Goal: Information Seeking & Learning: Learn about a topic

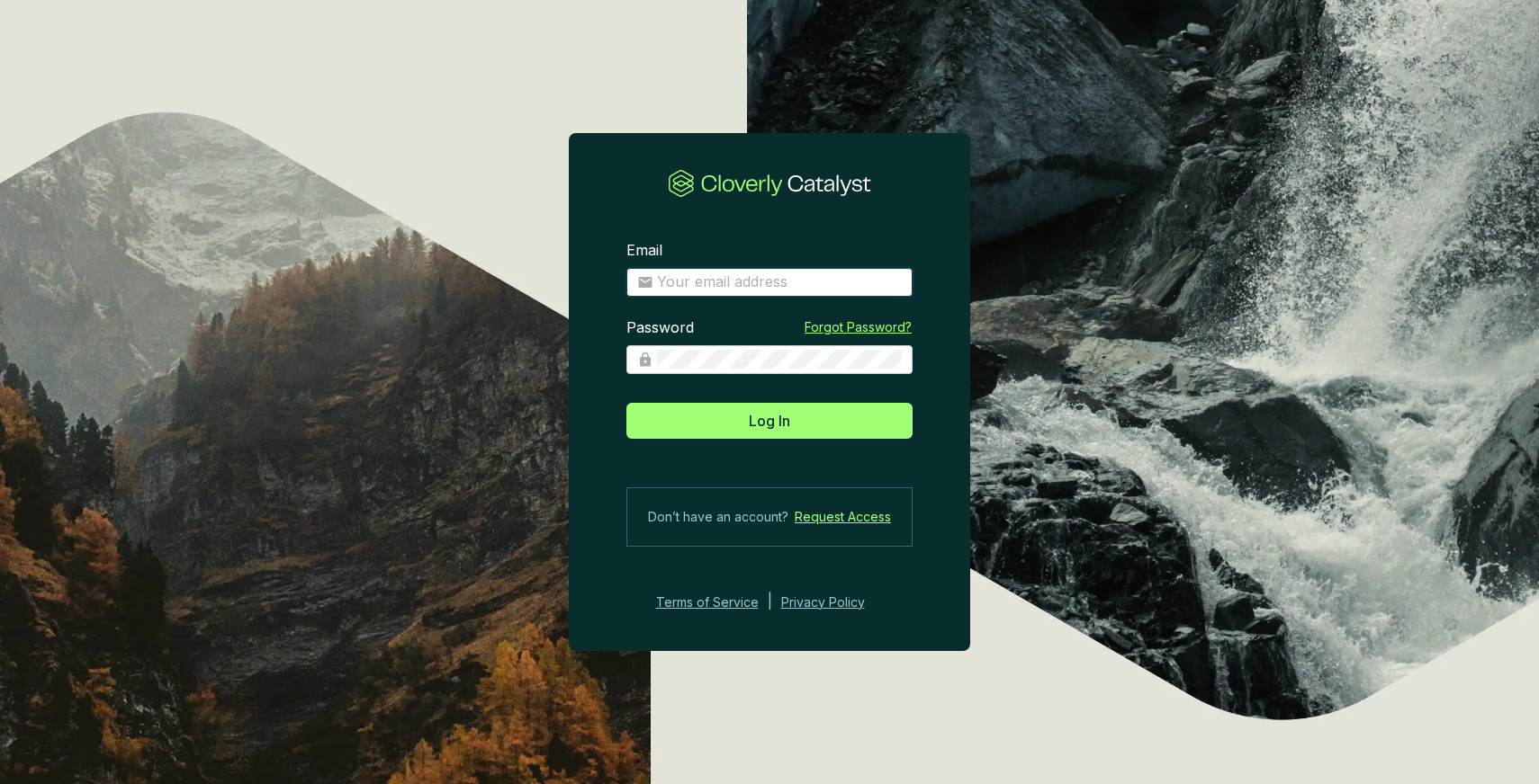
click at [799, 275] on input "Email" at bounding box center [780, 282] width 245 height 20
type input "[EMAIL_ADDRESS][DOMAIN_NAME]"
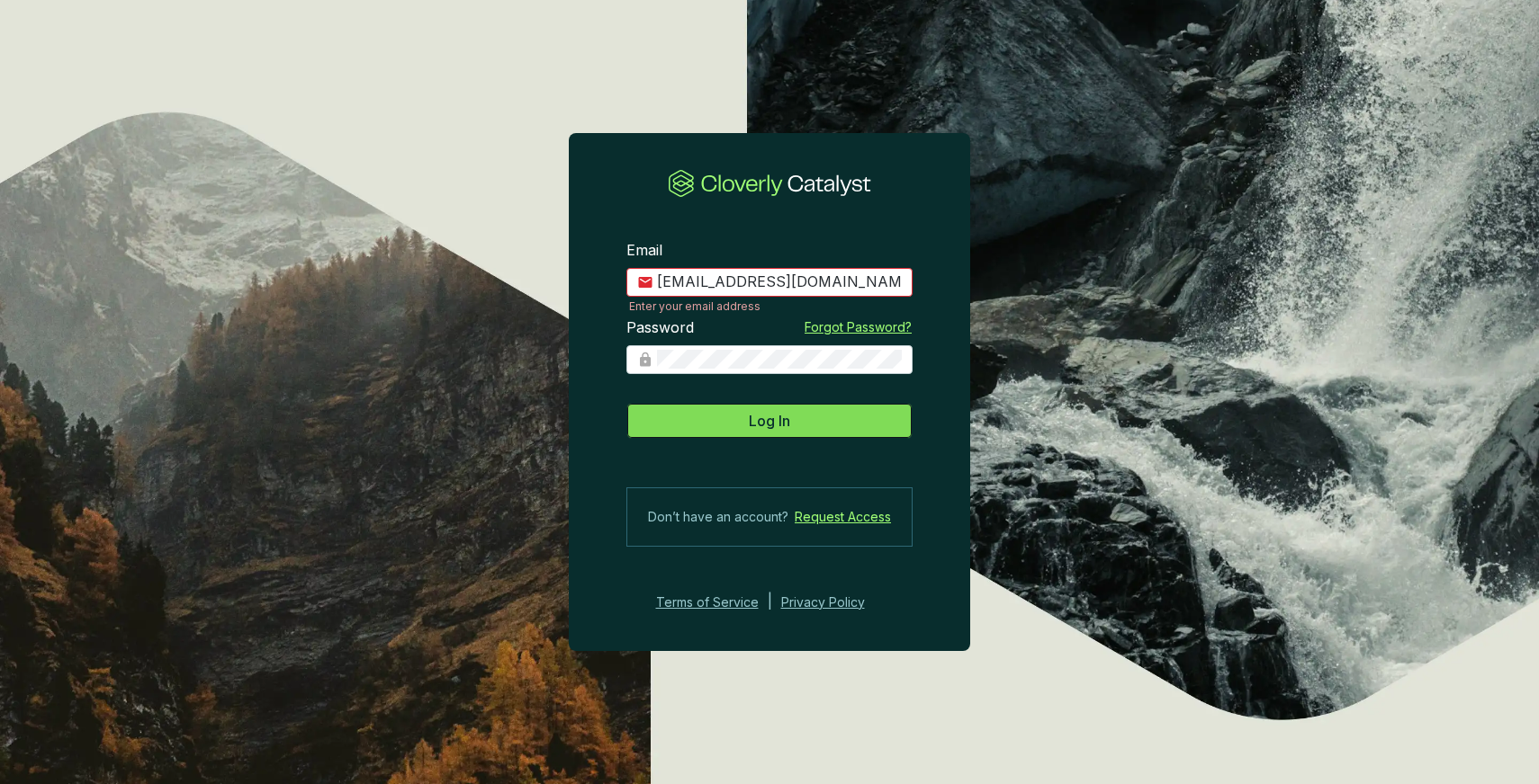
click at [818, 431] on button "Log In" at bounding box center [769, 421] width 286 height 36
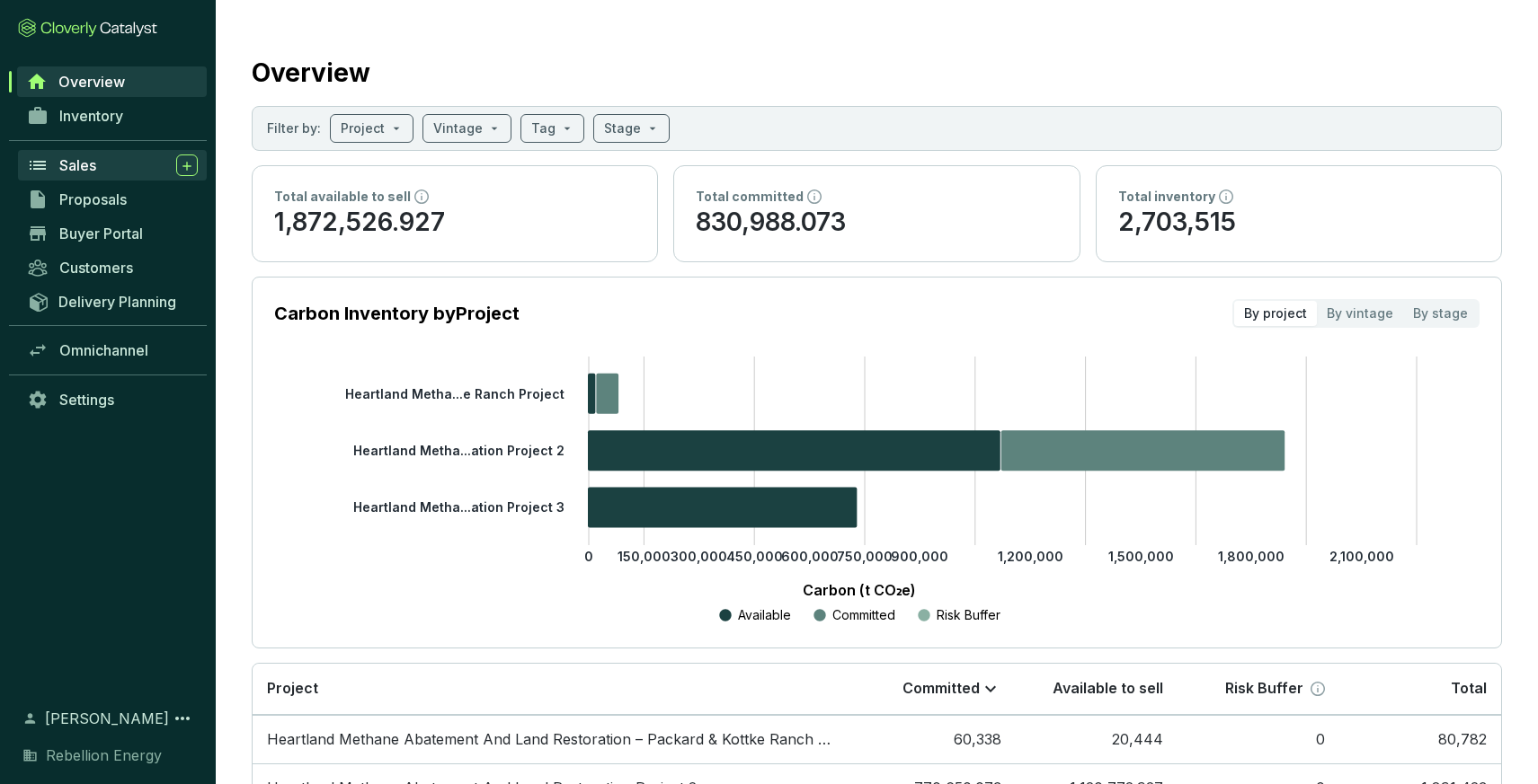
click at [73, 165] on span "Sales" at bounding box center [77, 165] width 37 height 18
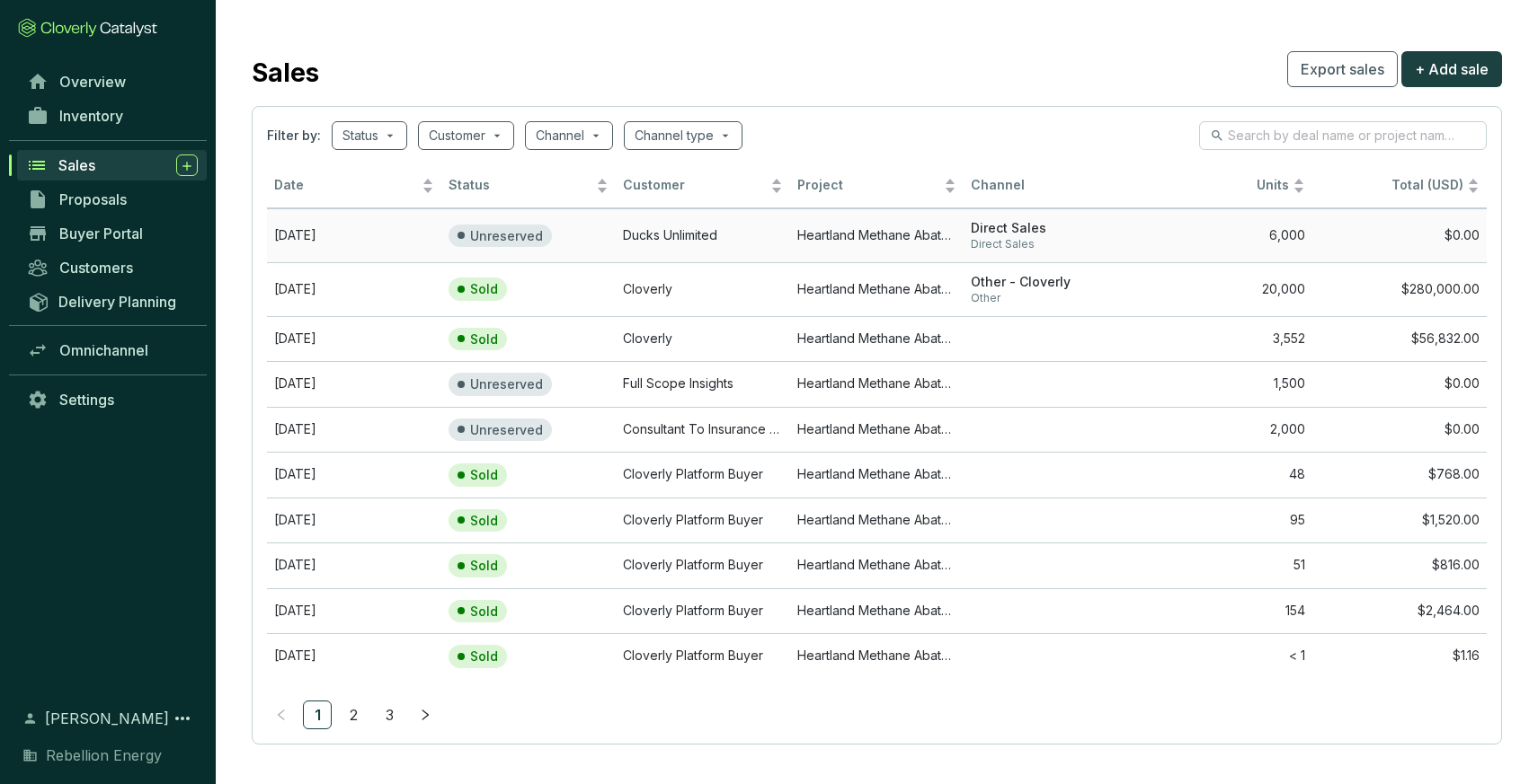
click at [861, 234] on td "Heartland Methane Abatement and Land Restoration – Packard & Kottke Ranch Proje…" at bounding box center [877, 235] width 174 height 53
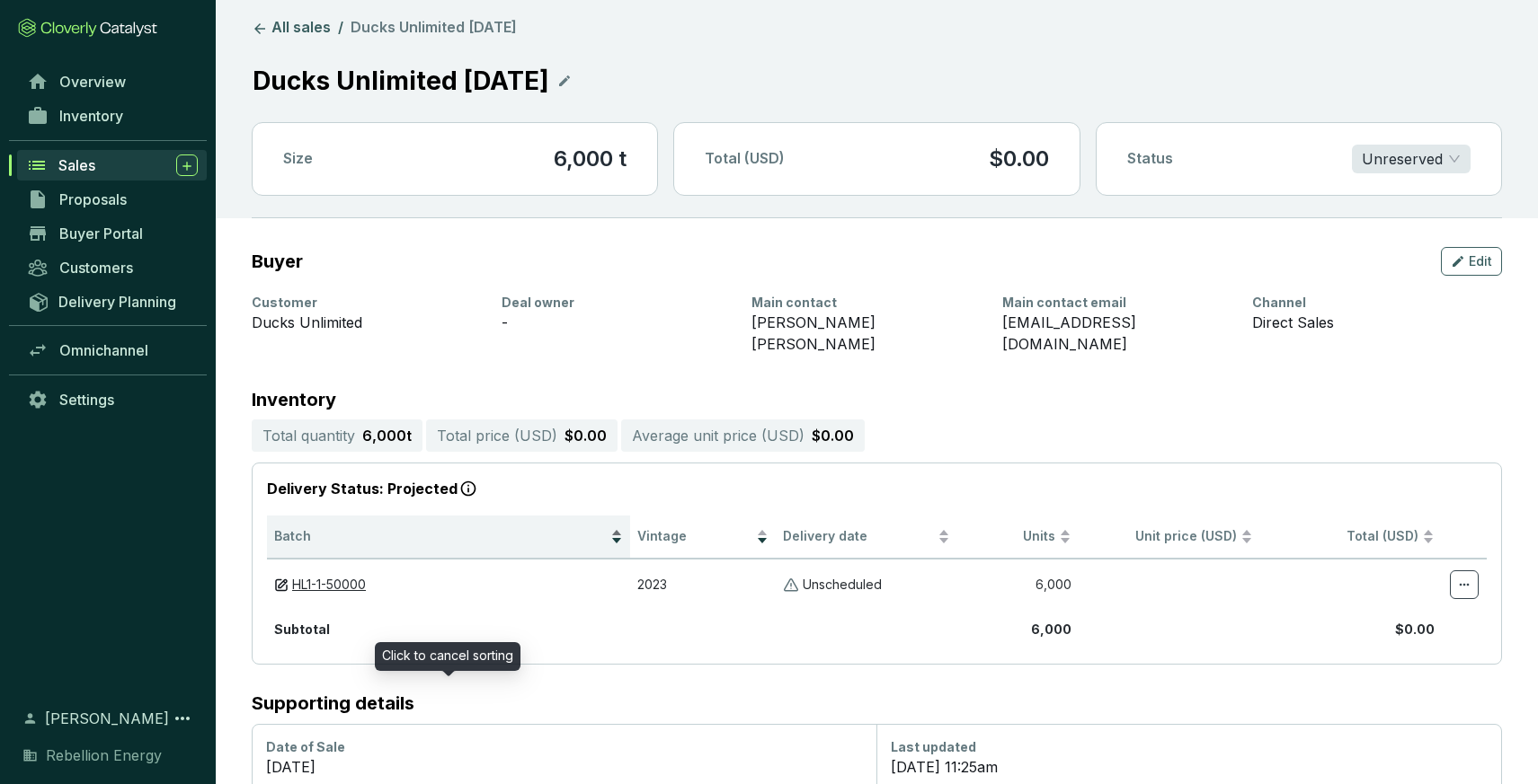
scroll to position [121, 0]
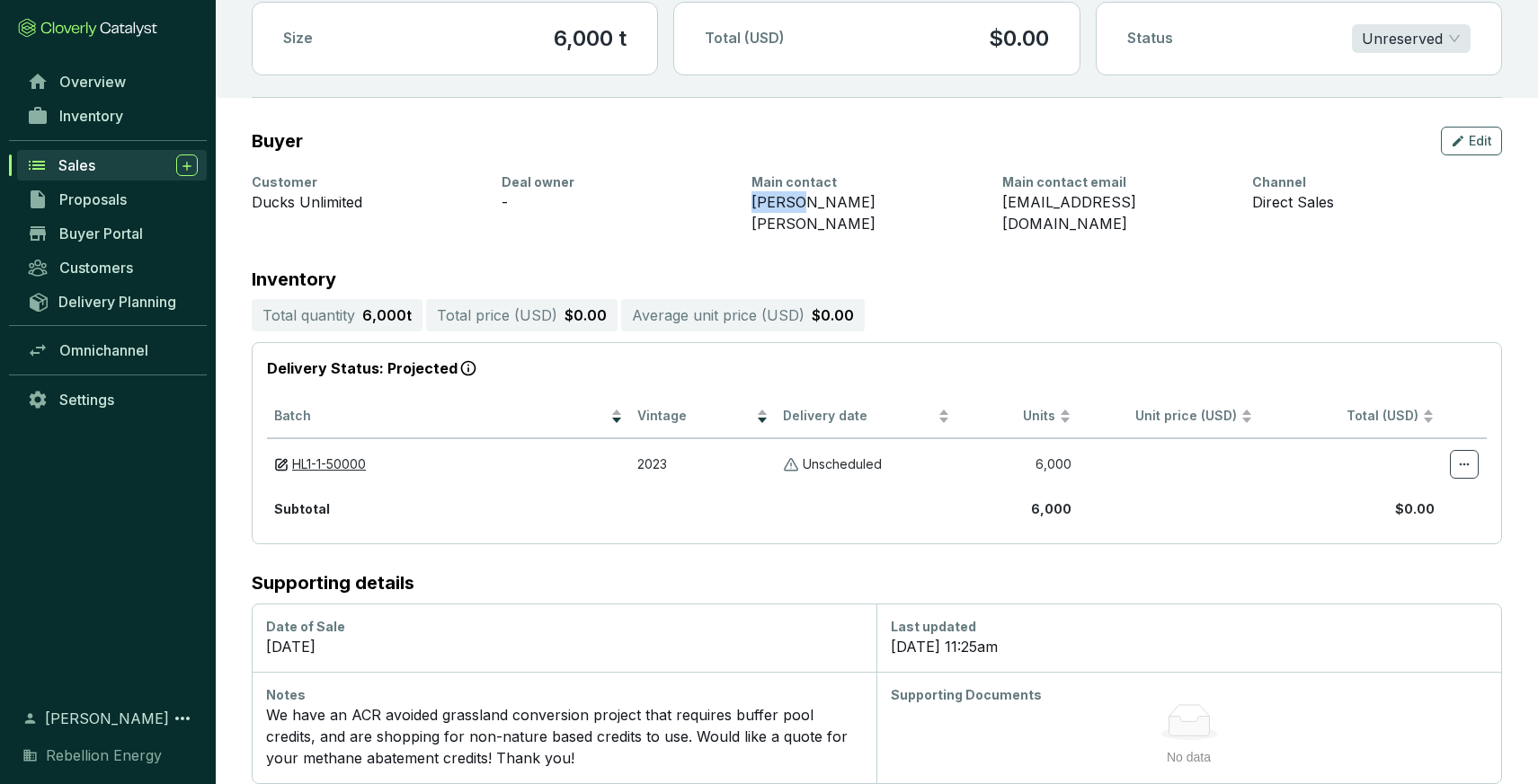
drag, startPoint x: 751, startPoint y: 200, endPoint x: 793, endPoint y: 207, distance: 42.6
click at [794, 207] on div "[PERSON_NAME] [PERSON_NAME]" at bounding box center [866, 213] width 229 height 44
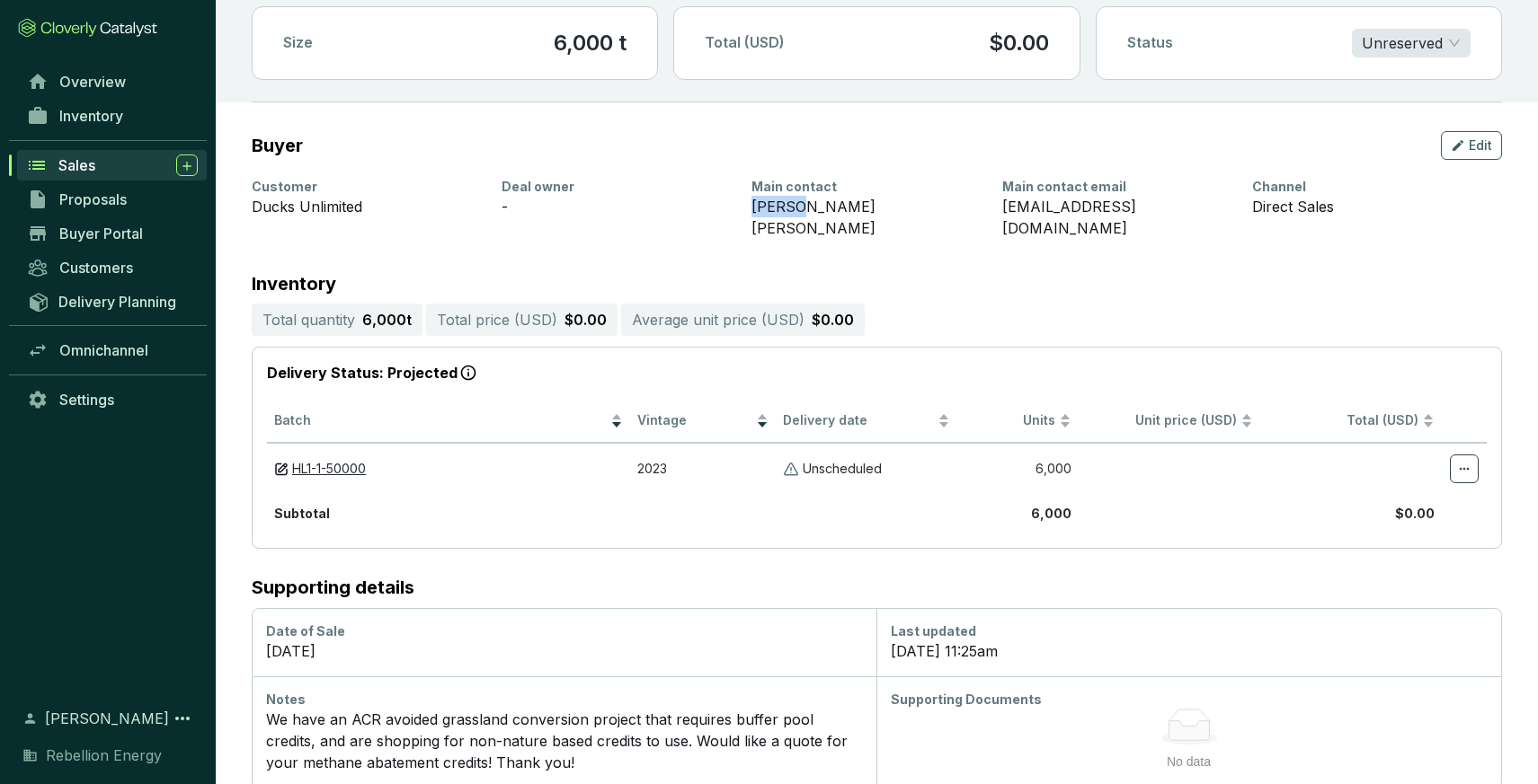
copy div "Lauren"
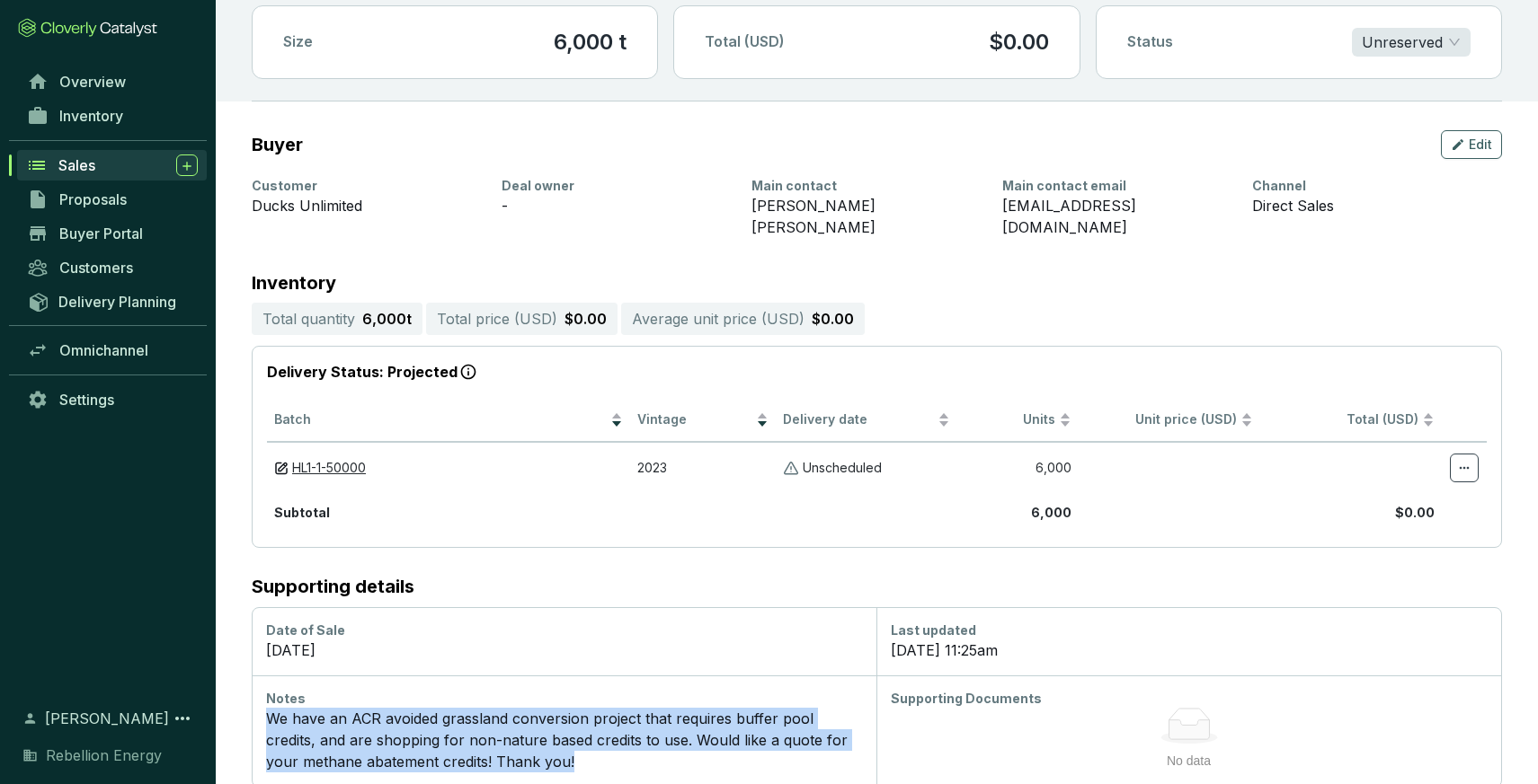
drag, startPoint x: 453, startPoint y: 720, endPoint x: 211, endPoint y: 702, distance: 242.7
click at [223, 694] on section "Buyer Edit Customer Ducks Unlimited Deal owner - Main contact [PERSON_NAME] [PE…" at bounding box center [877, 444] width 1322 height 686
copy div "We have an ACR avoided grassland conversion project that requires buffer pool c…"
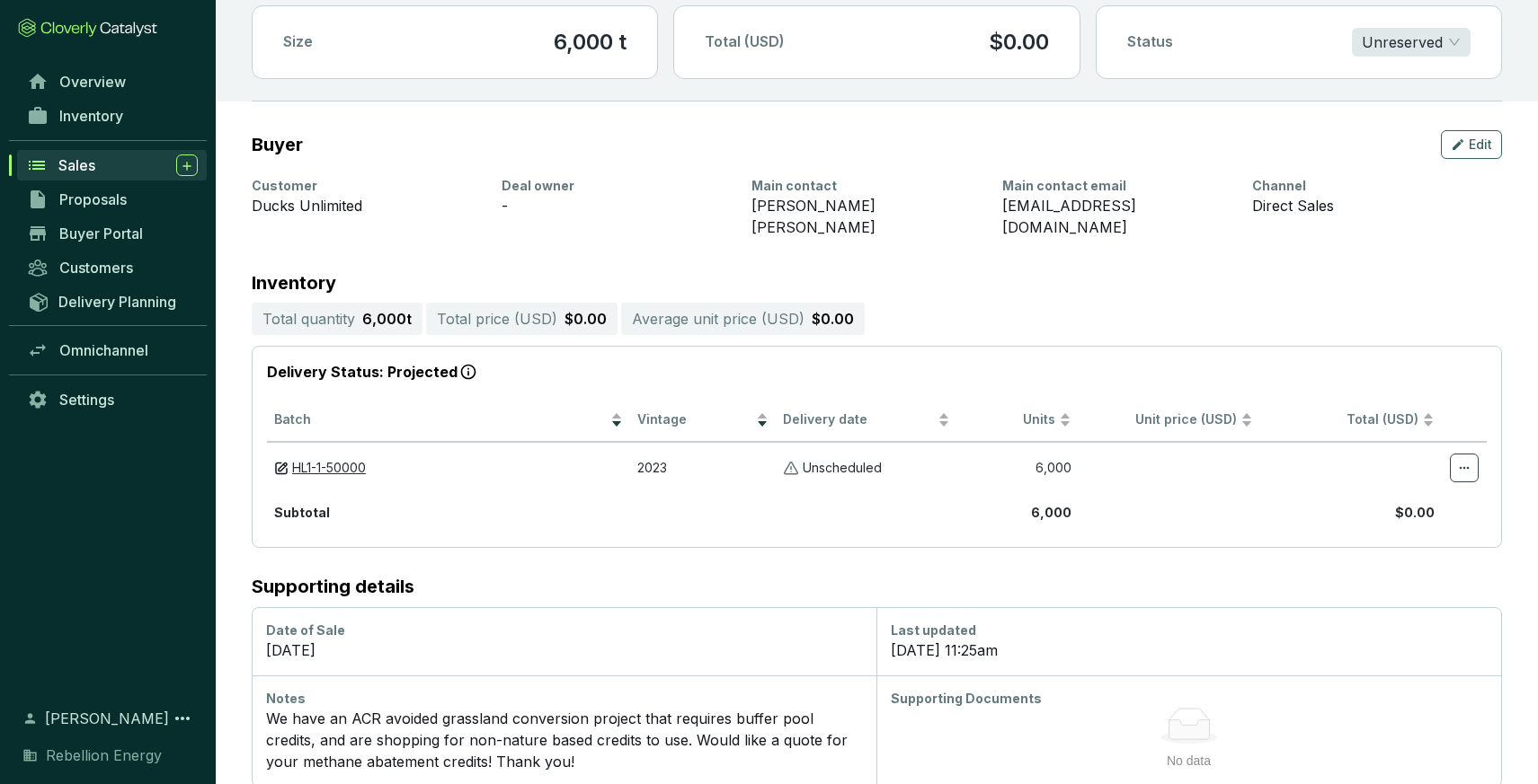
click at [850, 227] on section "Buyer Edit Customer Ducks Unlimited Deal owner - Main contact [PERSON_NAME] [PE…" at bounding box center [877, 444] width 1322 height 686
drag, startPoint x: 1148, startPoint y: 208, endPoint x: 999, endPoint y: 205, distance: 149.0
click at [999, 205] on div "Customer Ducks Unlimited Deal owner - Main contact [PERSON_NAME] [PERSON_NAME] …" at bounding box center [866, 207] width 1229 height 61
copy div "[EMAIL_ADDRESS][DOMAIN_NAME]"
click at [83, 169] on span "Sales" at bounding box center [76, 165] width 37 height 18
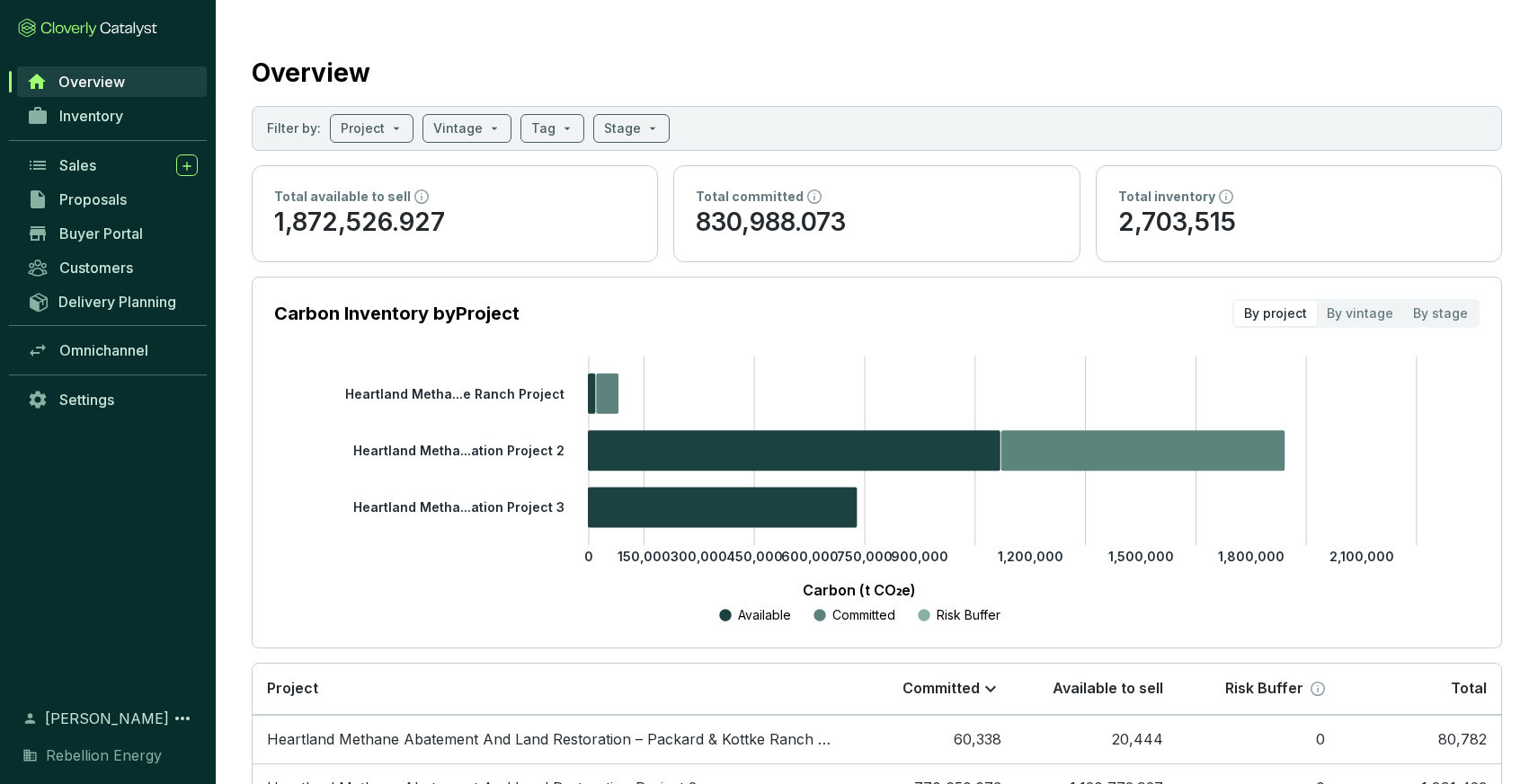
scroll to position [1, 0]
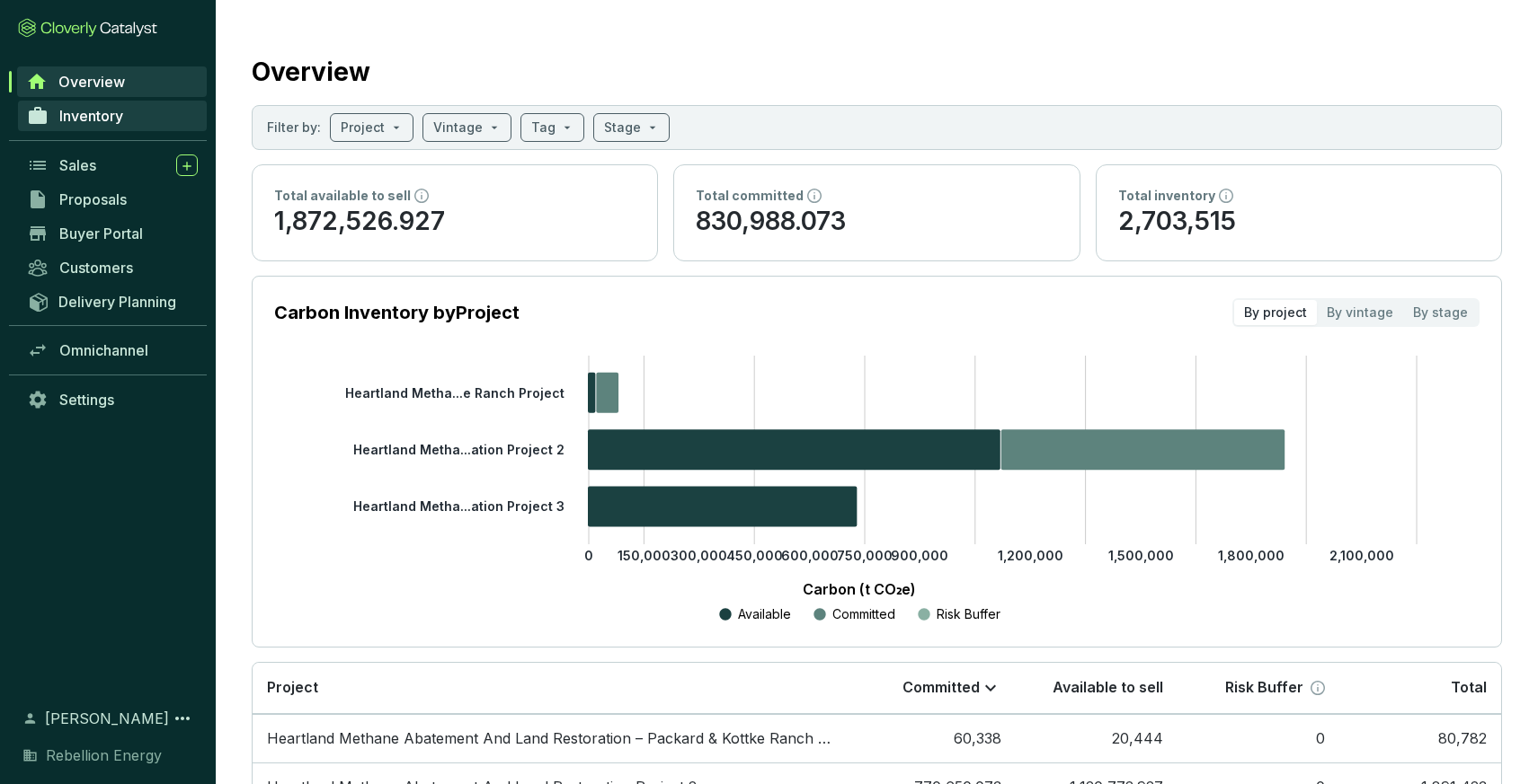
click at [105, 111] on span "Inventory" at bounding box center [91, 116] width 63 height 18
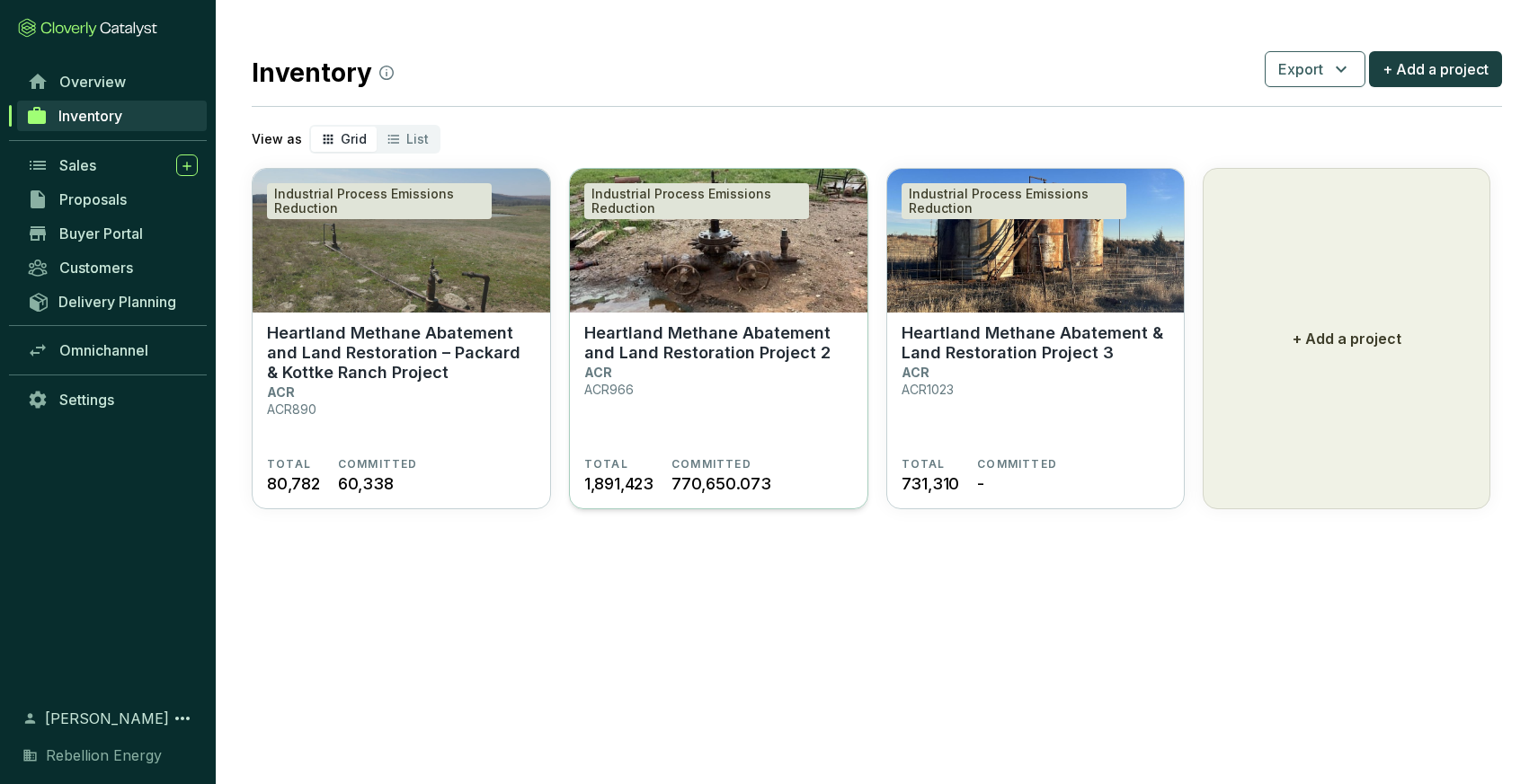
click at [719, 356] on p "Heartland Methane Abatement and Land Restoration Project 2" at bounding box center [718, 344] width 268 height 40
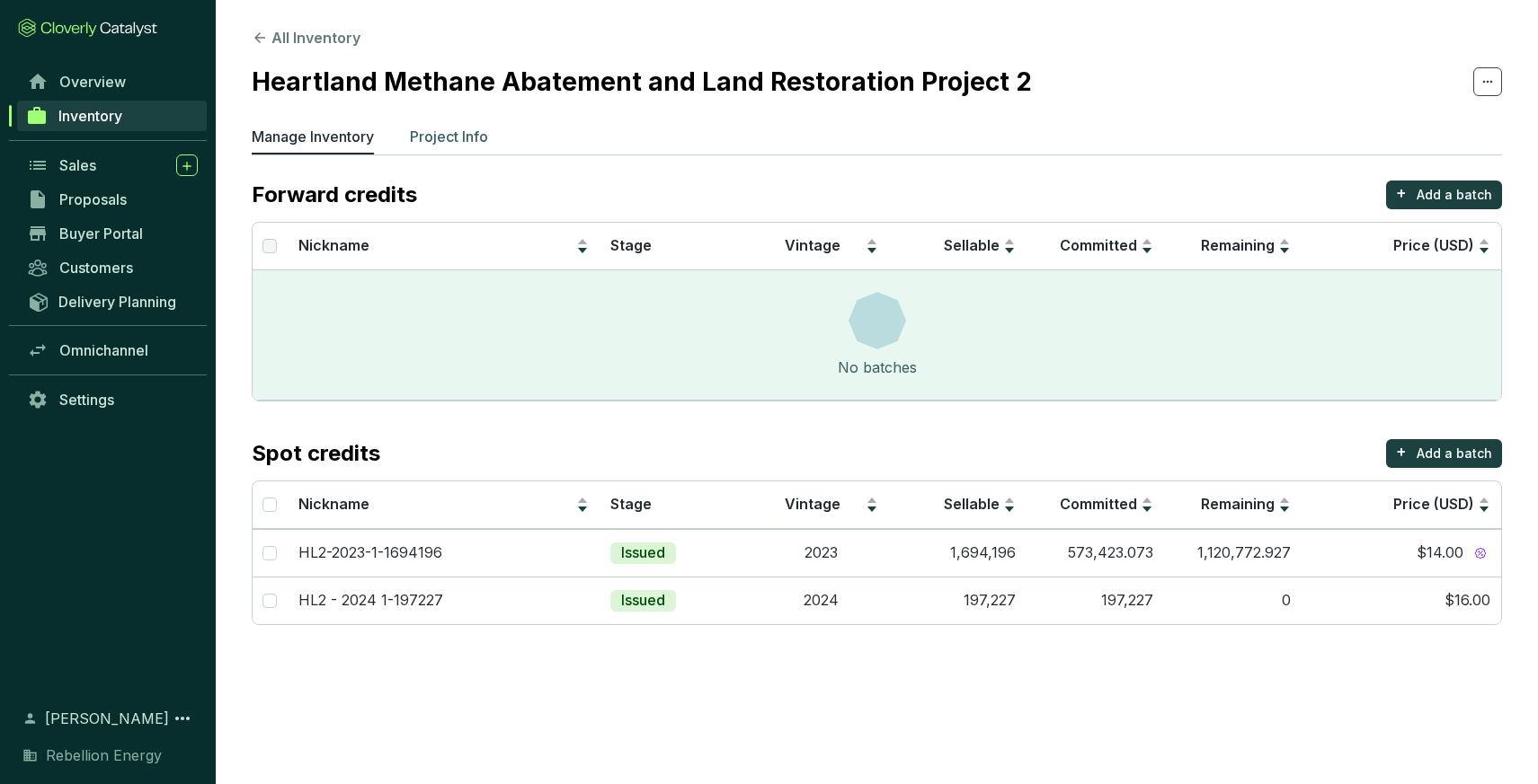
drag, startPoint x: 440, startPoint y: 135, endPoint x: 454, endPoint y: 135, distance: 14.0
click at [442, 136] on p "Project Info" at bounding box center [449, 137] width 78 height 22
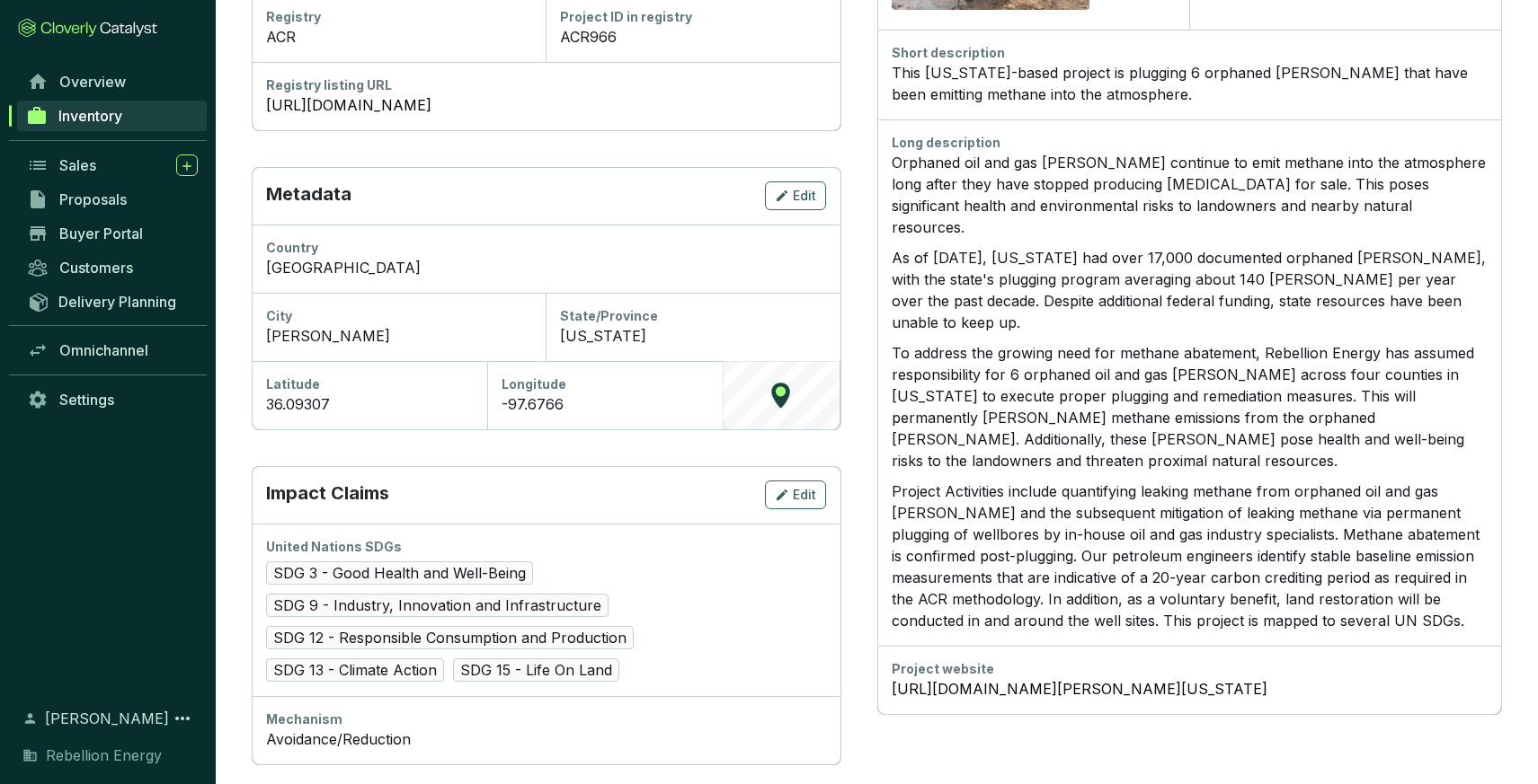
scroll to position [445, 0]
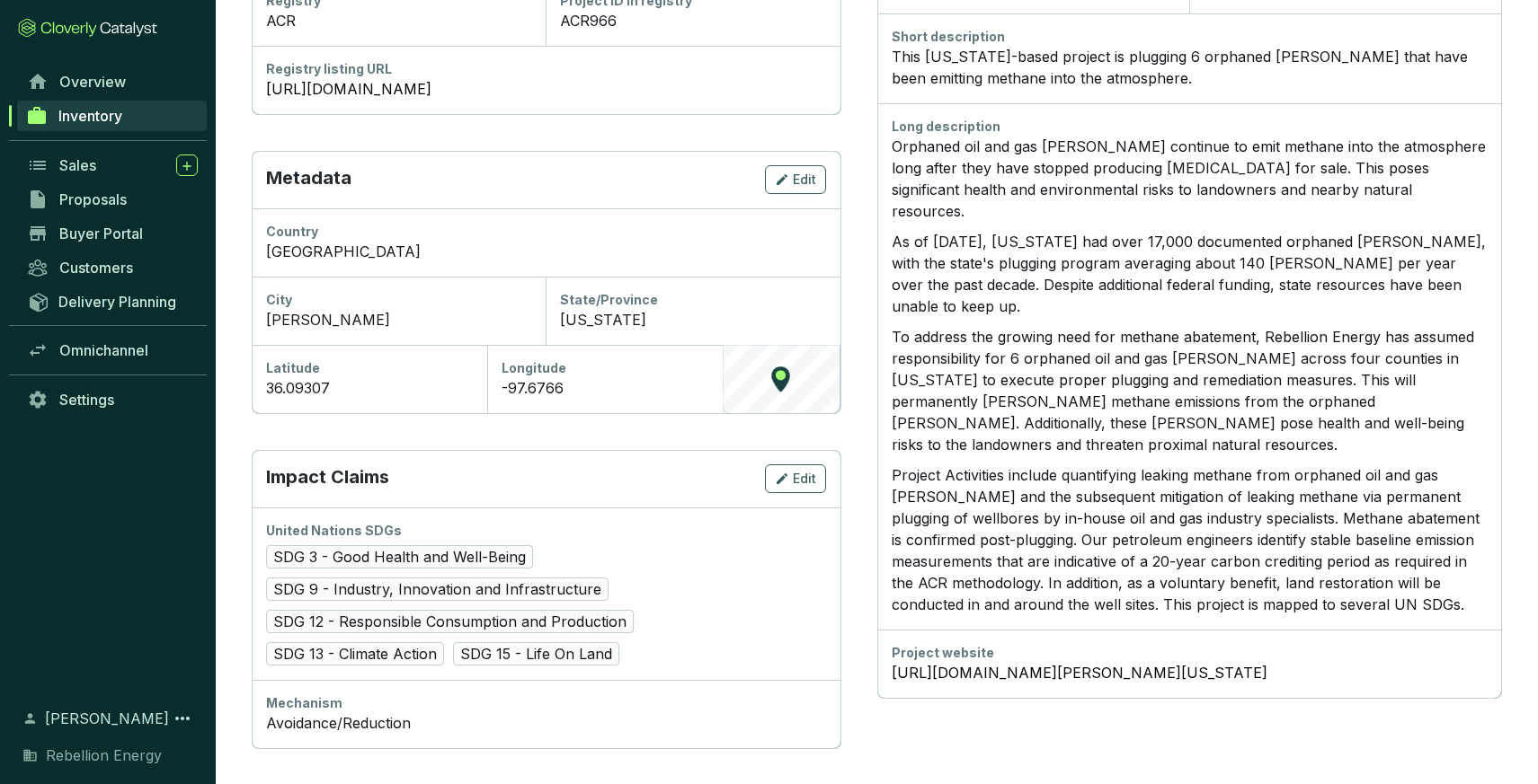
click at [995, 187] on p "Orphaned oil and gas wells continue to emit methane into the atmosphere long af…" at bounding box center [1189, 179] width 596 height 86
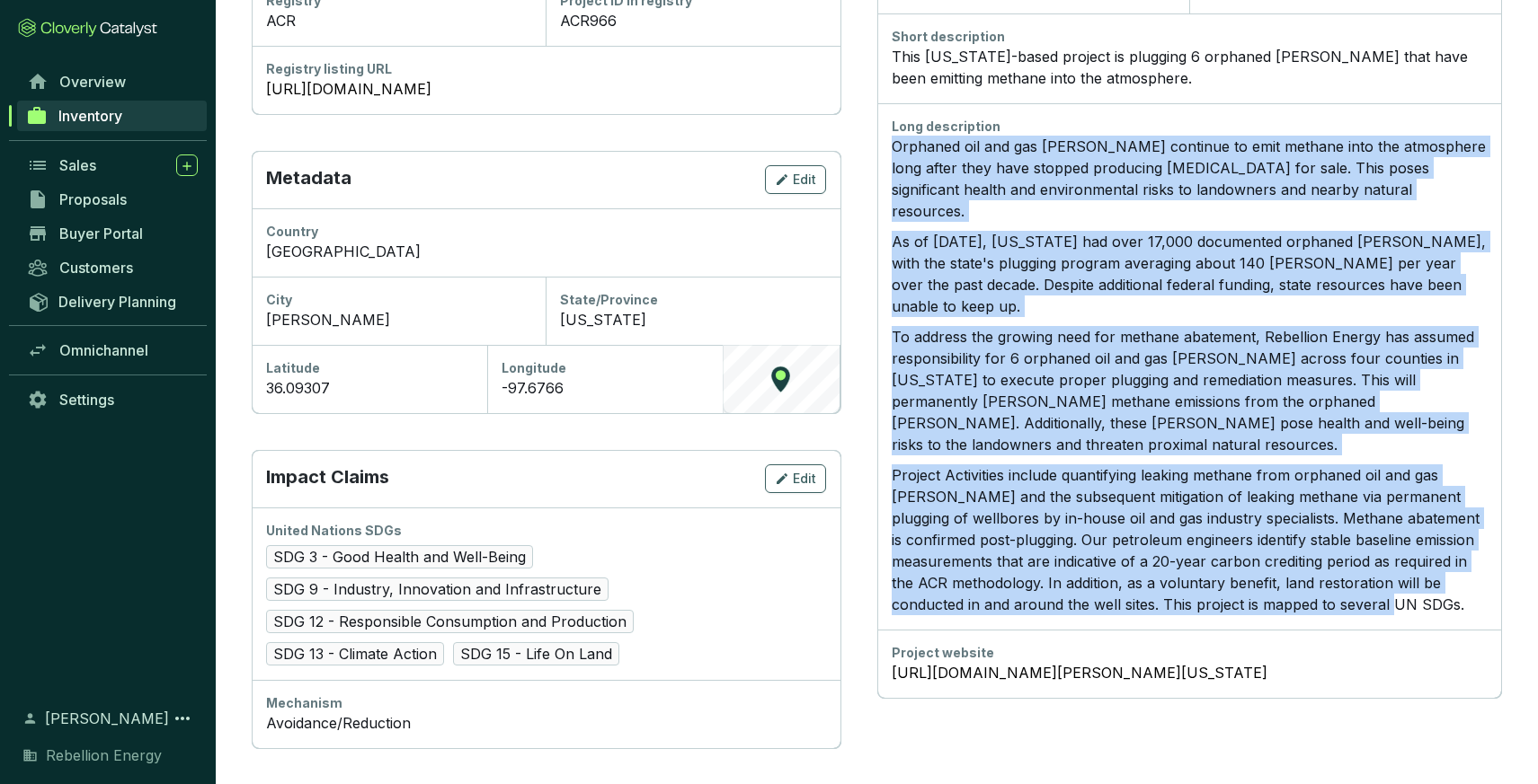
drag, startPoint x: 894, startPoint y: 147, endPoint x: 1379, endPoint y: 547, distance: 628.7
click at [1379, 547] on div "Orphaned oil and gas wells continue to emit methane into the atmosphere long af…" at bounding box center [1189, 375] width 596 height 479
copy div "Orphaned oil and gas wells continue to emit methane into the atmosphere long af…"
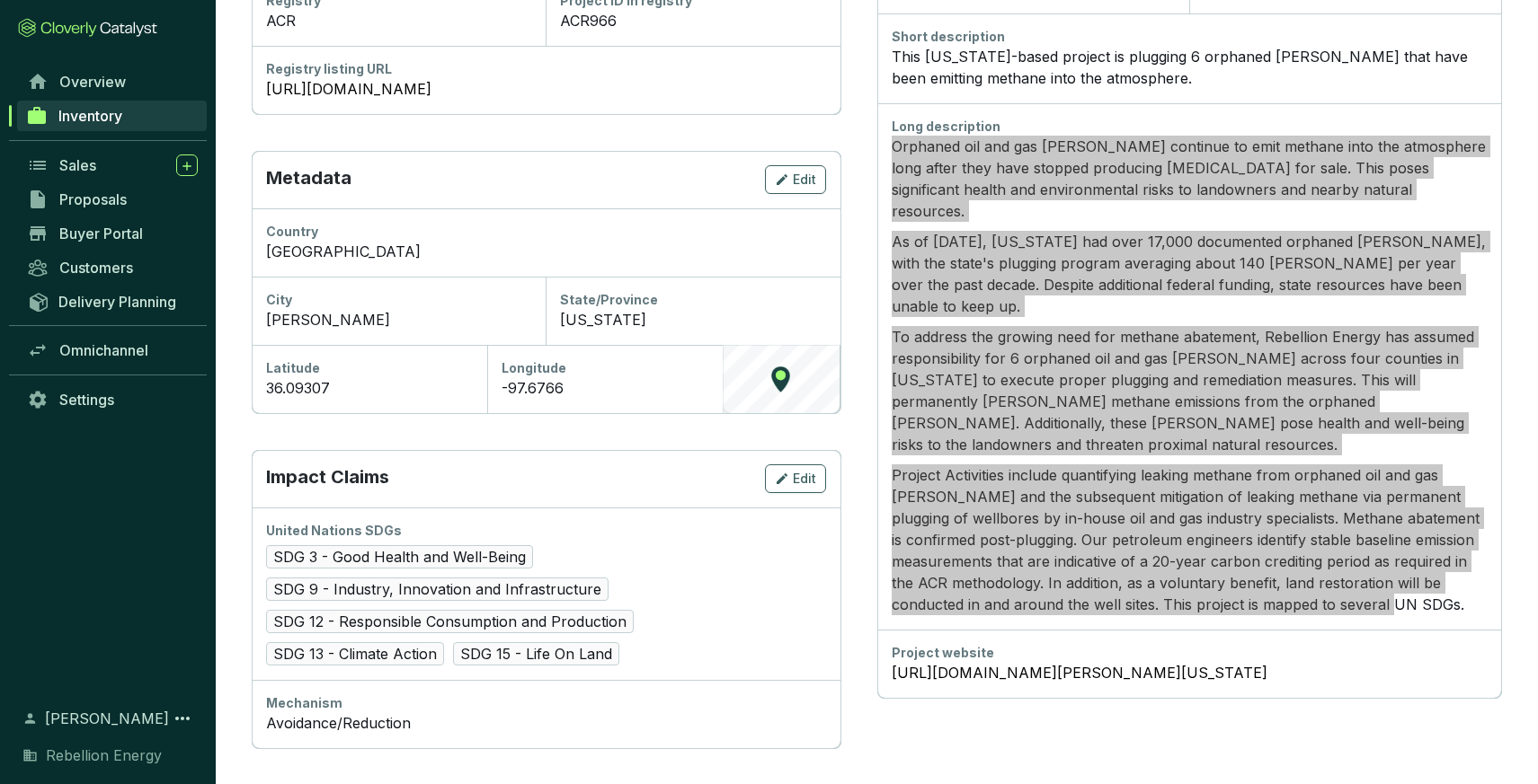
drag, startPoint x: 1180, startPoint y: 385, endPoint x: 1150, endPoint y: 315, distance: 76.2
click at [1150, 326] on p "To address the growing need for methane abatement, Rebellion Energy has assumed…" at bounding box center [1189, 391] width 596 height 130
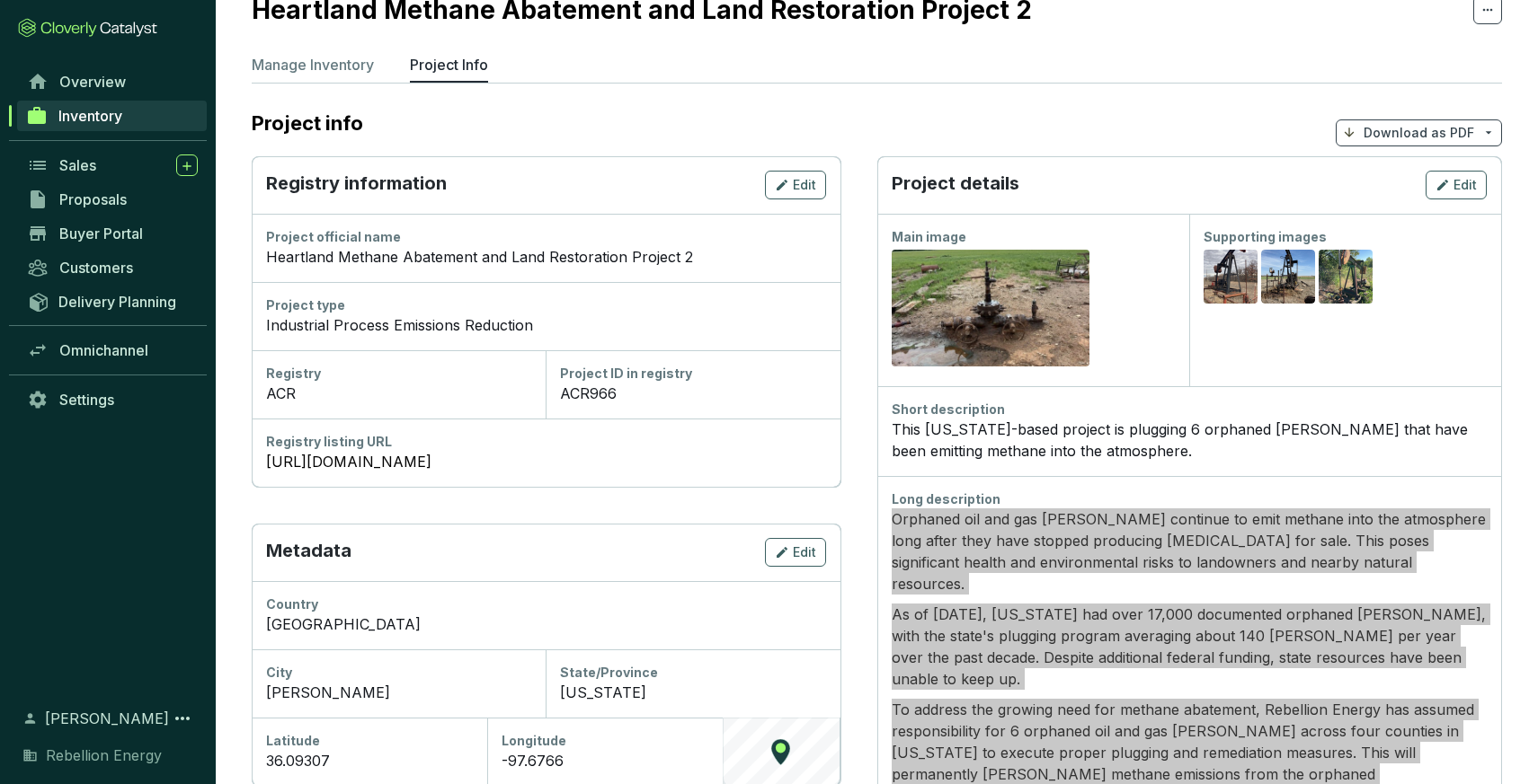
scroll to position [0, 0]
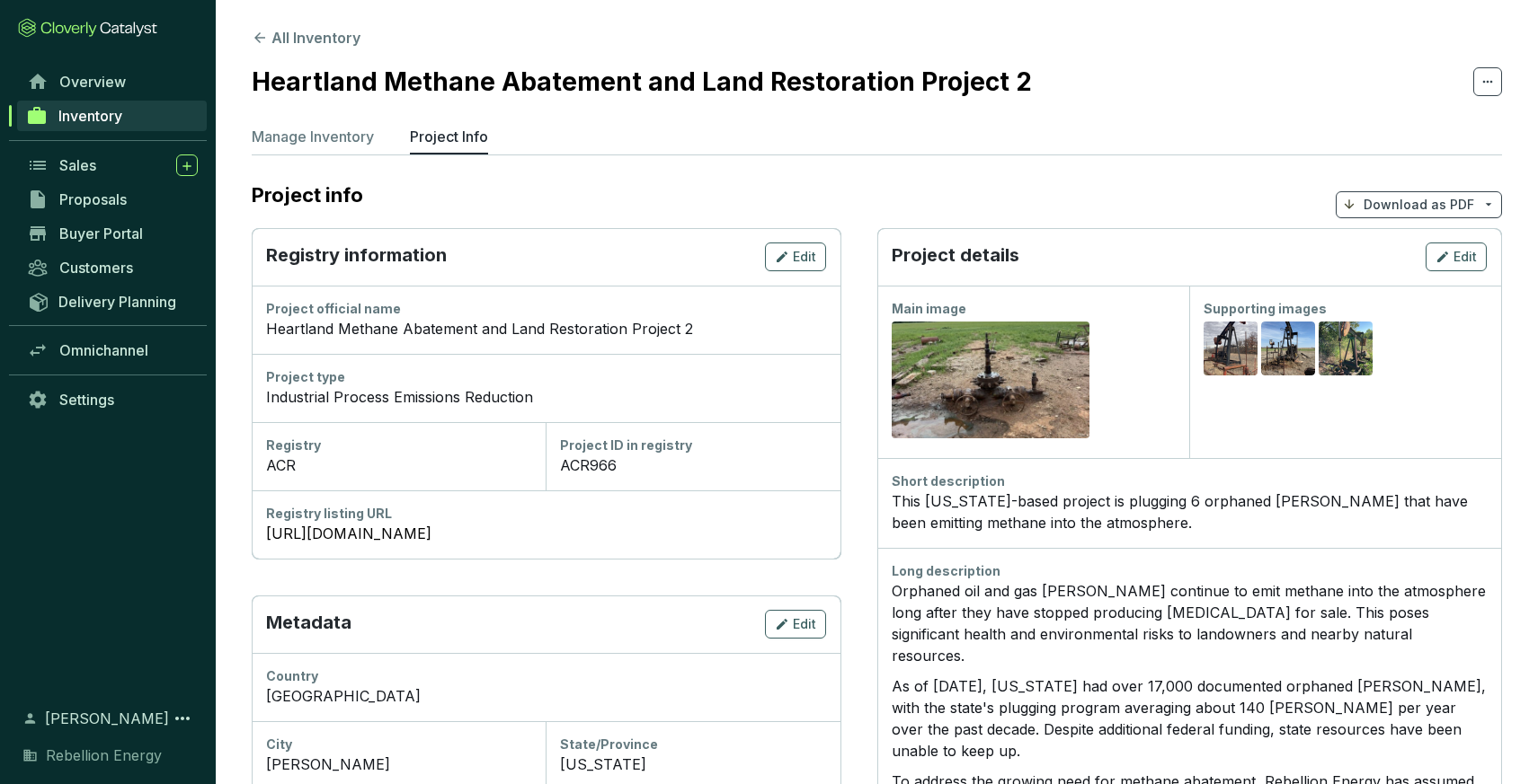
click at [1392, 199] on p "Download as PDF" at bounding box center [1419, 205] width 111 height 18
click at [1270, 219] on section "Project info Download as PDF" at bounding box center [877, 204] width 1251 height 48
click at [1456, 253] on span "Edit" at bounding box center [1465, 257] width 24 height 18
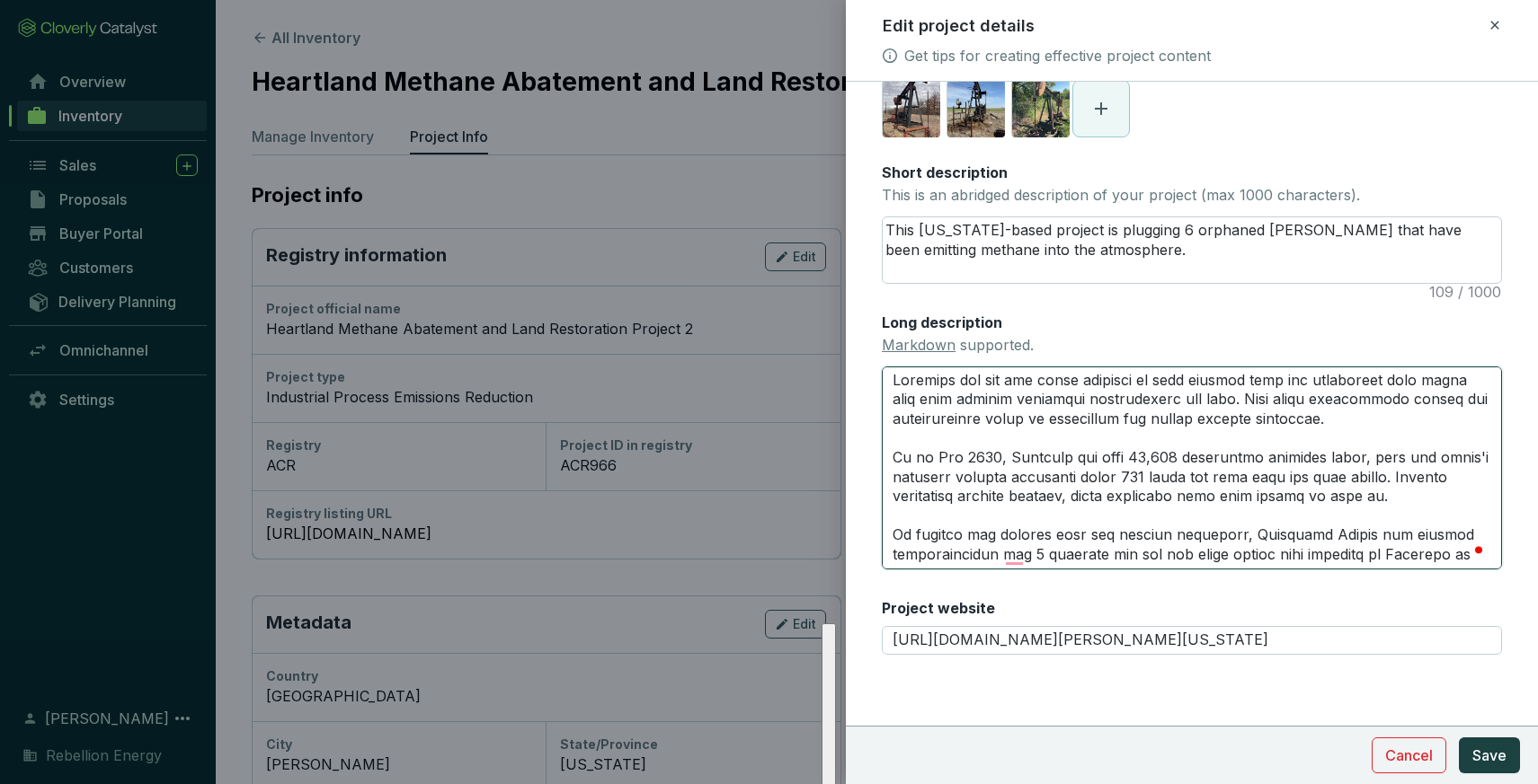
drag, startPoint x: 1270, startPoint y: 561, endPoint x: 866, endPoint y: 311, distance: 475.1
click at [866, 311] on form "Main image Recommended pixel size is: 1600 x 1200. Maximum supported file size …" at bounding box center [1192, 305] width 692 height 915
